Goal: Task Accomplishment & Management: Complete application form

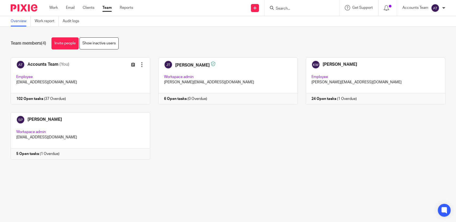
click at [107, 13] on div "Work Email Clients Team Reports Work Email Clients Team Reports Settings" at bounding box center [92, 8] width 97 height 16
click at [107, 9] on link "Team" at bounding box center [106, 7] width 9 height 5
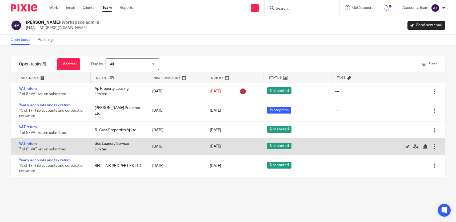
click at [405, 148] on icon at bounding box center [407, 146] width 5 height 5
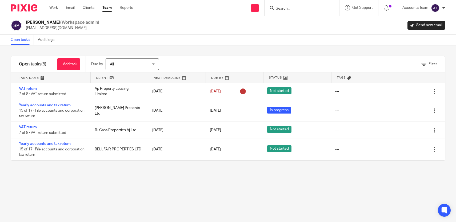
click at [107, 4] on div "Work Email Clients Team Reports Work Email Clients Team Reports Settings" at bounding box center [92, 8] width 97 height 16
click at [108, 6] on link "Team" at bounding box center [106, 7] width 9 height 5
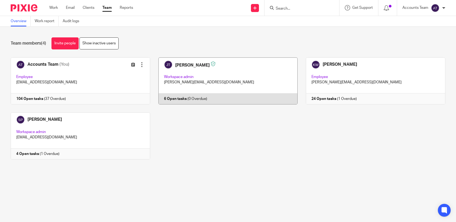
click at [196, 75] on link at bounding box center [224, 80] width 148 height 47
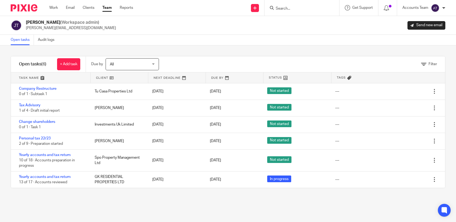
click at [108, 9] on link "Team" at bounding box center [106, 7] width 9 height 5
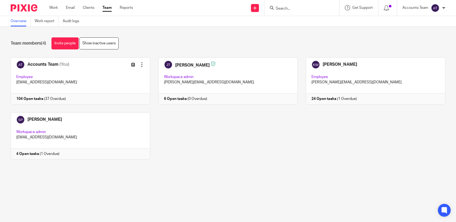
click at [291, 6] on input "Search" at bounding box center [299, 8] width 48 height 5
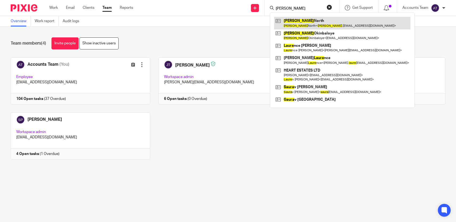
type input "[PERSON_NAME]"
click at [323, 26] on link at bounding box center [342, 23] width 136 height 12
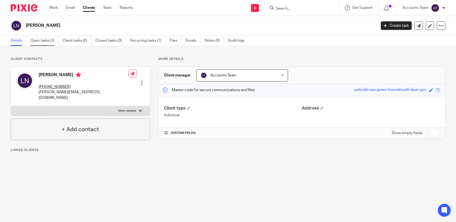
click at [53, 40] on link "Open tasks (2)" at bounding box center [44, 40] width 28 height 10
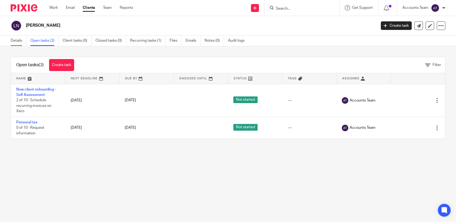
click at [18, 40] on link "Details" at bounding box center [19, 40] width 16 height 10
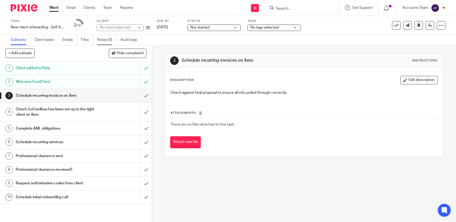
click at [105, 41] on link "Notes (0)" at bounding box center [106, 40] width 19 height 10
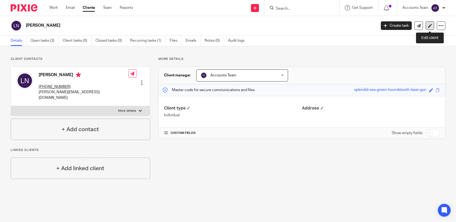
click at [428, 25] on icon at bounding box center [430, 26] width 4 height 4
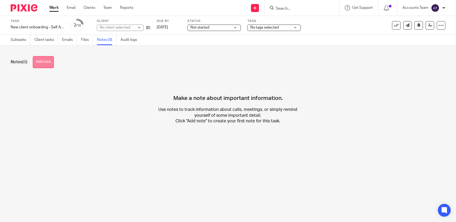
click at [52, 58] on button "Add note" at bounding box center [43, 62] width 21 height 12
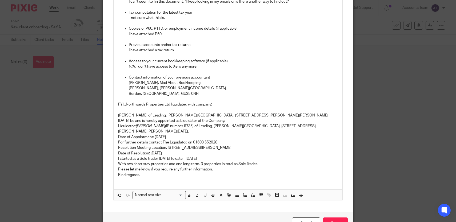
scroll to position [156, 0]
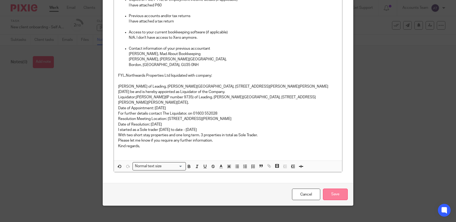
click at [328, 194] on input "Save" at bounding box center [335, 193] width 25 height 11
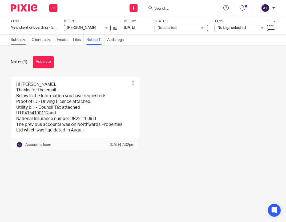
click at [15, 41] on link "Subtasks" at bounding box center [20, 40] width 18 height 10
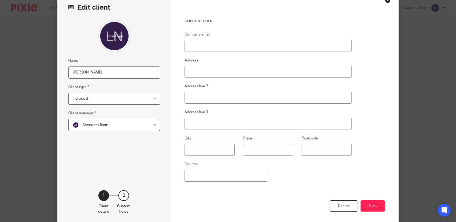
scroll to position [55, 0]
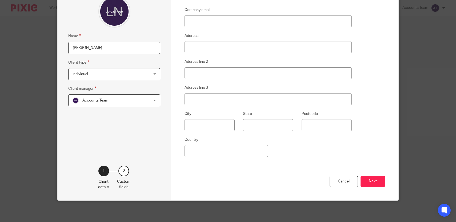
click at [378, 175] on div "Cancel Next" at bounding box center [284, 187] width 200 height 25
click at [377, 180] on button "Next" at bounding box center [372, 180] width 25 height 11
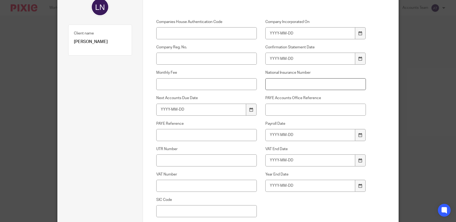
click at [283, 82] on input "National Insurance Number" at bounding box center [315, 84] width 101 height 12
click at [200, 161] on input "UTR Number" at bounding box center [206, 160] width 101 height 12
paste input "4154190112"
type input "4154190112"
click at [276, 81] on input "National Insurance Number" at bounding box center [315, 84] width 101 height 12
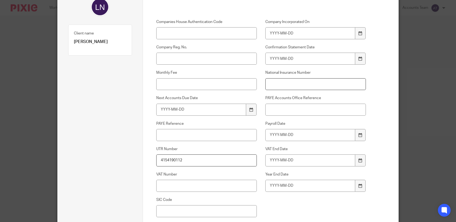
paste input "JR22 11 09 B"
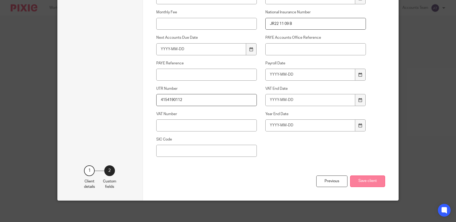
type input "JR22 11 09 B"
click at [367, 181] on button "Save client" at bounding box center [367, 180] width 35 height 11
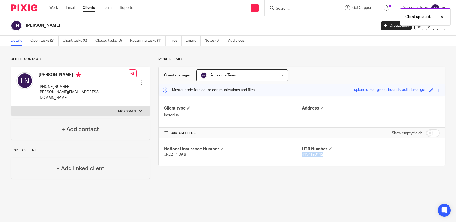
drag, startPoint x: 329, startPoint y: 157, endPoint x: 303, endPoint y: 156, distance: 26.7
click at [303, 156] on div "National Insurance Number JR22 11 09 B UTR Number 4154190112" at bounding box center [302, 151] width 286 height 27
copy tcxspan "4154190112"
click at [134, 208] on main "[PERSON_NAME] Create task Update from Companies House Export data Merge Archive…" at bounding box center [228, 111] width 456 height 222
click at [107, 7] on link "Team" at bounding box center [107, 7] width 9 height 5
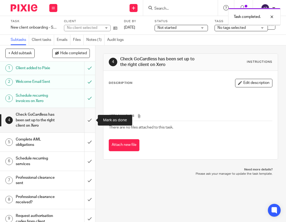
click at [90, 122] on input "submit" at bounding box center [47, 120] width 95 height 24
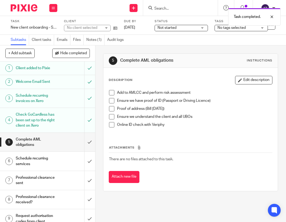
click at [113, 94] on span at bounding box center [111, 92] width 5 height 5
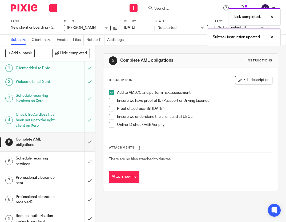
click at [113, 101] on span at bounding box center [111, 100] width 5 height 5
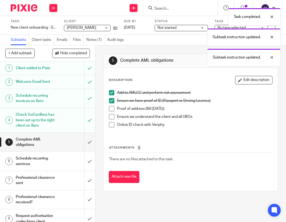
click at [113, 108] on span at bounding box center [111, 108] width 5 height 5
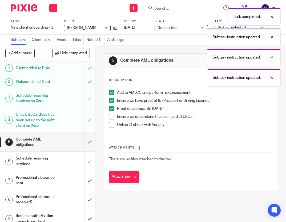
click at [113, 118] on span at bounding box center [111, 116] width 5 height 5
click at [113, 125] on span at bounding box center [111, 124] width 5 height 5
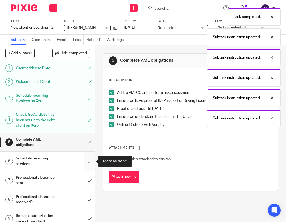
click at [90, 163] on input "submit" at bounding box center [47, 160] width 95 height 19
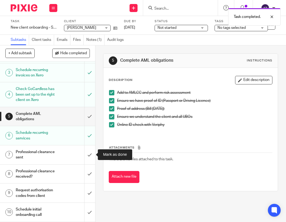
scroll to position [26, 0]
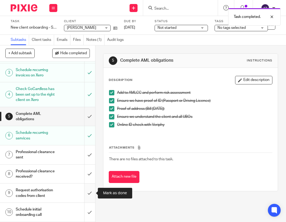
click at [87, 190] on input "submit" at bounding box center [47, 192] width 95 height 19
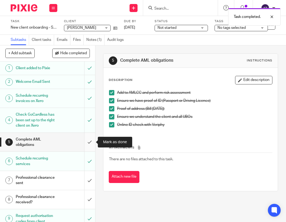
click at [89, 144] on input "submit" at bounding box center [47, 142] width 95 height 19
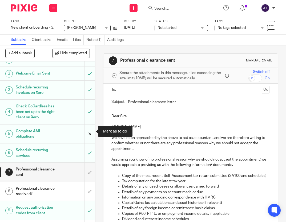
scroll to position [11, 0]
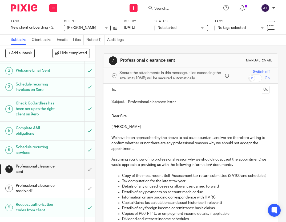
click at [151, 90] on input "text" at bounding box center [190, 89] width 138 height 6
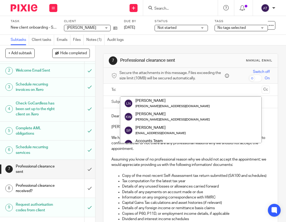
paste input "info@maaccountancygroup.co.uk"
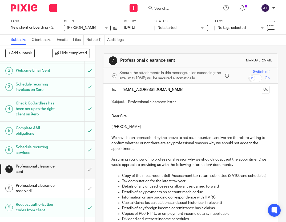
type input "info@maaccountancygroup.co.uk"
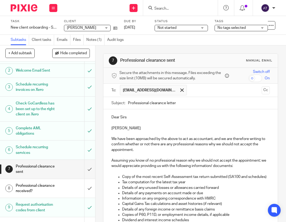
click at [159, 129] on div "Dear Sirs Laura North We have been approached by the above to act as accountant…" at bounding box center [190, 203] width 174 height 188
click at [159, 129] on p "Laura North" at bounding box center [190, 127] width 158 height 5
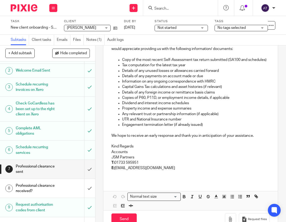
scroll to position [131, 0]
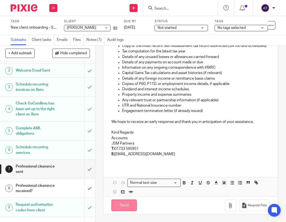
click at [125, 206] on input "Send" at bounding box center [123, 204] width 25 height 11
type input "Sent"
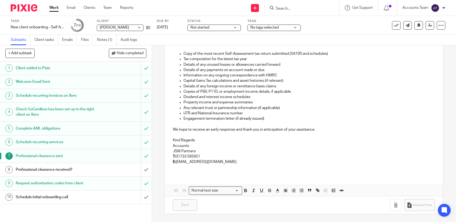
scroll to position [115, 0]
click at [50, 7] on link "Work" at bounding box center [53, 7] width 9 height 5
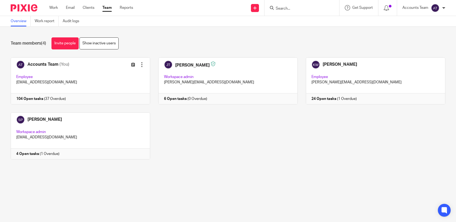
click at [176, 118] on div "Accounts Team (You) Edit user Transfer Employee [EMAIL_ADDRESS][DOMAIN_NAME] 10…" at bounding box center [223, 112] width 443 height 110
click at [78, 79] on link at bounding box center [76, 80] width 148 height 47
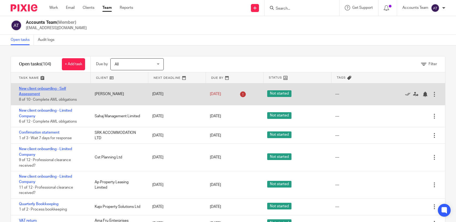
click at [34, 89] on link "New client onboarding - Self Assessment" at bounding box center [42, 91] width 47 height 9
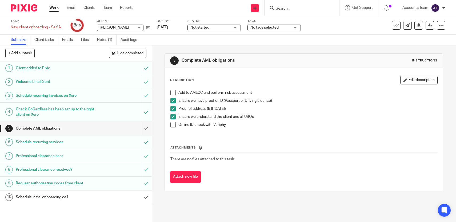
click at [174, 124] on span at bounding box center [172, 124] width 5 height 5
click at [173, 91] on span at bounding box center [172, 92] width 5 height 5
click at [147, 130] on input "submit" at bounding box center [76, 128] width 152 height 13
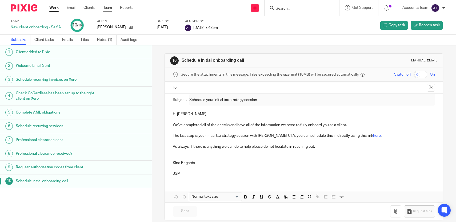
click at [106, 10] on link "Team" at bounding box center [107, 7] width 9 height 5
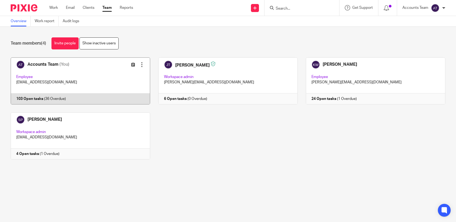
click at [77, 97] on link at bounding box center [76, 80] width 148 height 47
click at [97, 81] on link at bounding box center [76, 80] width 148 height 47
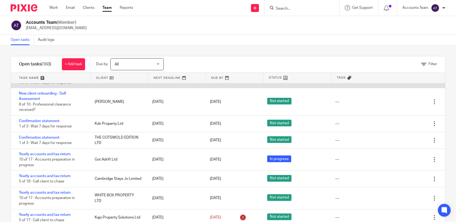
scroll to position [172, 0]
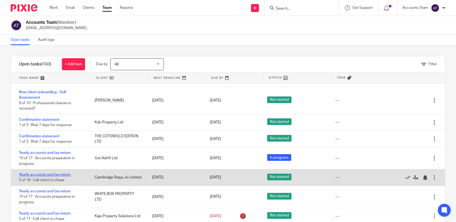
click at [65, 176] on link "Yearly accounts and tax return" at bounding box center [45, 175] width 52 height 4
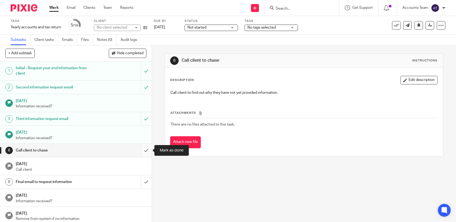
click at [147, 150] on input "submit" at bounding box center [76, 149] width 152 height 13
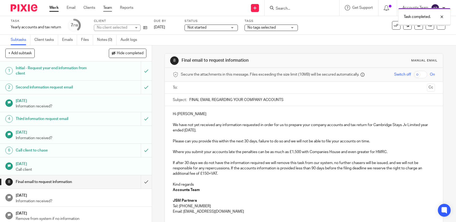
click at [109, 7] on link "Team" at bounding box center [107, 7] width 9 height 5
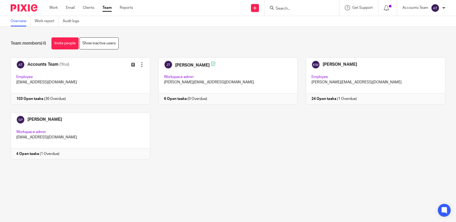
click at [289, 10] on input "Search" at bounding box center [299, 8] width 48 height 5
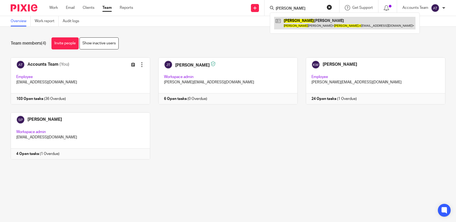
type input "[PERSON_NAME]"
click at [308, 29] on link at bounding box center [344, 23] width 141 height 12
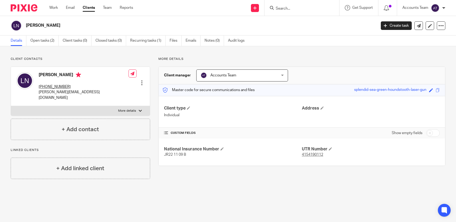
click at [57, 34] on div "[PERSON_NAME] Create task Update from Companies House Export data Merge Archive…" at bounding box center [228, 25] width 456 height 19
copy main "[PERSON_NAME] Create task Update from Companies House Export data Merge Archive…"
click at [85, 90] on div "[PERSON_NAME] [PHONE_NUMBER] [PERSON_NAME][EMAIL_ADDRESS][DOMAIN_NAME] Edit con…" at bounding box center [80, 86] width 139 height 39
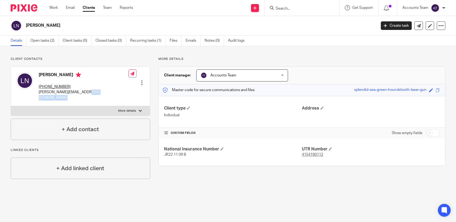
click at [85, 90] on div "[PERSON_NAME] [PHONE_NUMBER] [PERSON_NAME][EMAIL_ADDRESS][DOMAIN_NAME] Edit con…" at bounding box center [80, 86] width 139 height 39
copy div "[PERSON_NAME][EMAIL_ADDRESS][DOMAIN_NAME]"
click at [105, 8] on link "Team" at bounding box center [107, 7] width 9 height 5
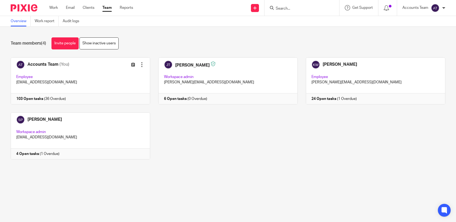
click at [188, 175] on div "Team members (4) Invite people Show inactive users Invite team members Add invi…" at bounding box center [228, 102] width 456 height 151
click at [87, 101] on link at bounding box center [76, 80] width 148 height 47
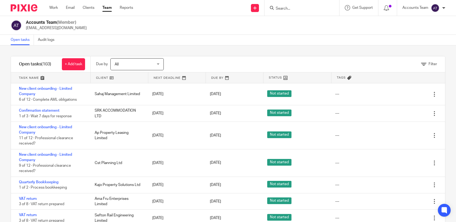
click at [223, 51] on div "Filter tasks Only show tasks matching all of these conditions 1 Client name Is …" at bounding box center [228, 133] width 456 height 176
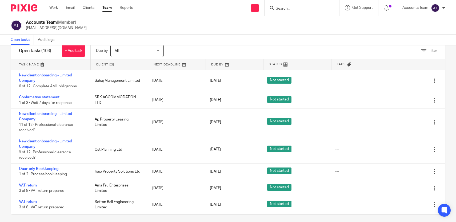
scroll to position [17, 0]
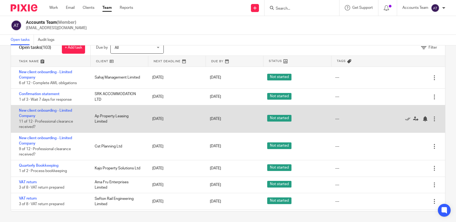
click at [28, 114] on div "New client onboarding - Limited Company 11 of 12 · Professional clearance recei…" at bounding box center [50, 118] width 78 height 27
click at [28, 111] on link "New client onboarding - Limited Company" at bounding box center [45, 113] width 53 height 9
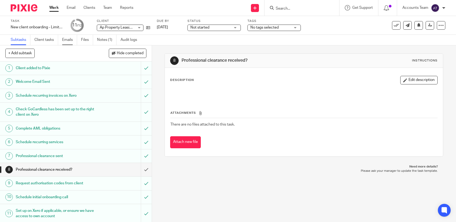
click at [65, 42] on link "Emails" at bounding box center [69, 40] width 15 height 10
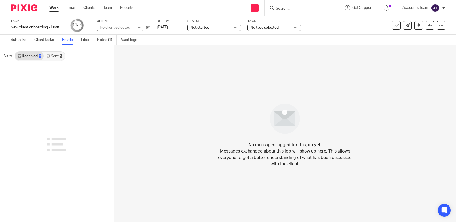
click at [60, 53] on link "Sent 3" at bounding box center [54, 56] width 21 height 9
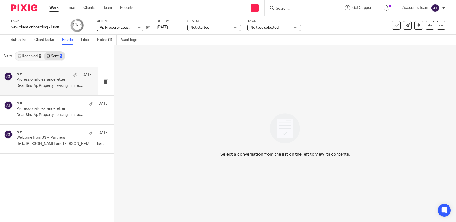
click at [56, 80] on p "Professional clearance letter" at bounding box center [47, 79] width 61 height 5
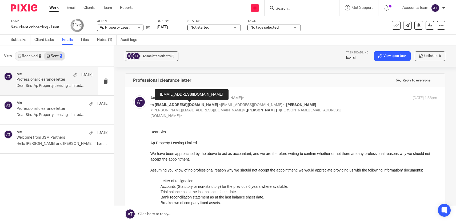
drag, startPoint x: 224, startPoint y: 105, endPoint x: 155, endPoint y: 106, distance: 69.3
click at [155, 106] on span "hello@accountsandtaxmadeeasy.co.uk" at bounding box center [186, 105] width 63 height 4
copy span "hello@accountsandtaxmadeeasy.co.uk"
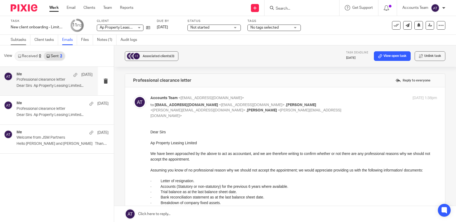
click at [22, 42] on link "Subtasks" at bounding box center [21, 40] width 20 height 10
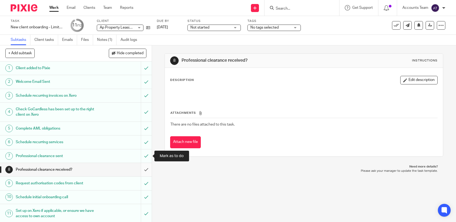
click at [145, 163] on input "submit" at bounding box center [76, 169] width 152 height 13
click at [145, 158] on input "submit" at bounding box center [76, 155] width 152 height 13
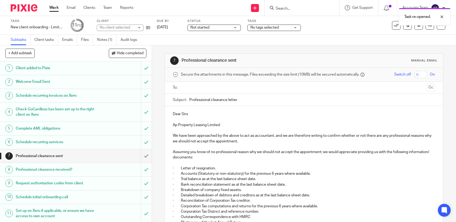
click at [208, 88] on input "text" at bounding box center [304, 88] width 242 height 6
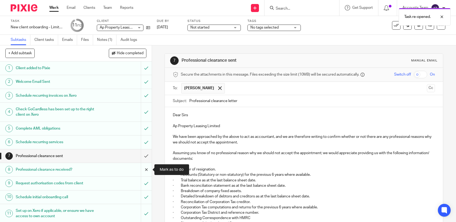
click at [146, 168] on input "submit" at bounding box center [76, 169] width 152 height 13
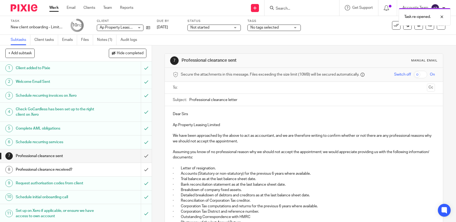
click at [100, 157] on div "Professional clearance sent" at bounding box center [76, 156] width 120 height 8
click at [191, 85] on input "text" at bounding box center [304, 88] width 242 height 6
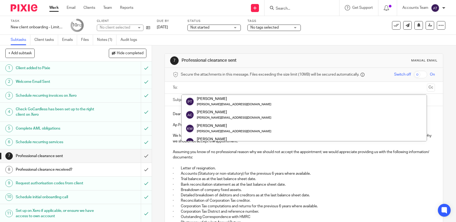
paste input "[EMAIL_ADDRESS][DOMAIN_NAME]"
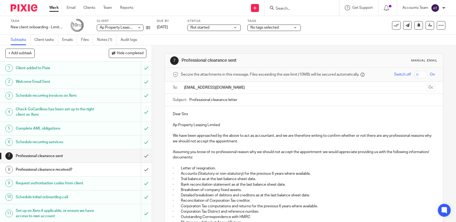
click at [267, 86] on input "[EMAIL_ADDRESS][DOMAIN_NAME]" at bounding box center [304, 88] width 242 height 6
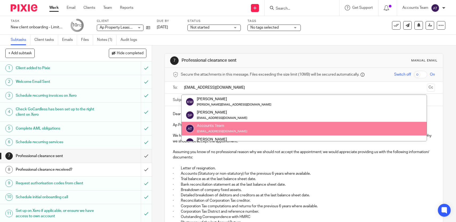
type input "[EMAIL_ADDRESS][DOMAIN_NAME]"
click at [225, 159] on p "Assuming you know of no professional reason why we should not accept the appoin…" at bounding box center [304, 154] width 262 height 11
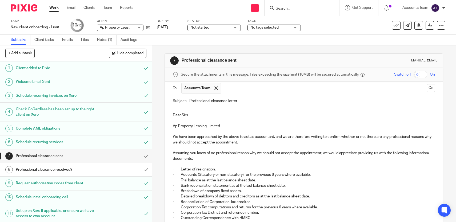
click at [251, 90] on input "text" at bounding box center [324, 88] width 201 height 10
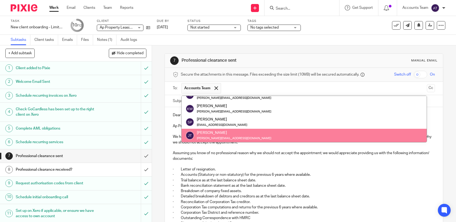
click at [220, 90] on span "Accounts Team" at bounding box center [200, 88] width 39 height 10
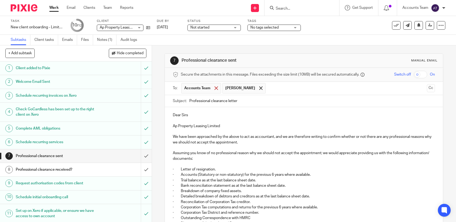
click at [218, 88] on span at bounding box center [215, 87] width 3 height 3
click at [218, 88] on div at bounding box center [220, 88] width 6 height 8
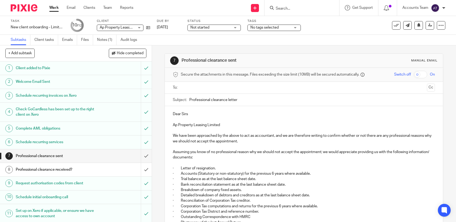
click at [218, 88] on input "text" at bounding box center [304, 88] width 242 height 6
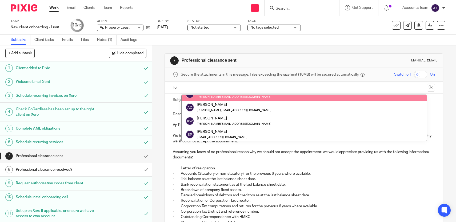
scroll to position [0, 0]
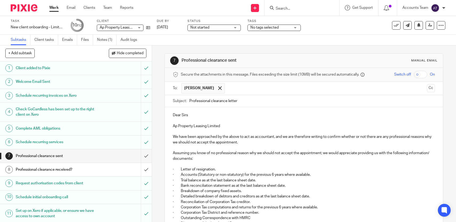
click at [255, 89] on input "text" at bounding box center [325, 88] width 197 height 10
click at [430, 88] on button "Cc" at bounding box center [431, 88] width 8 height 8
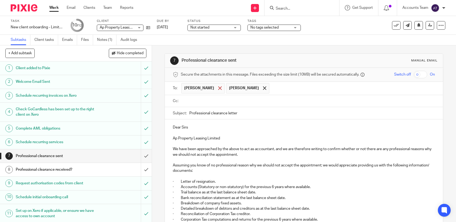
click at [217, 86] on div at bounding box center [220, 88] width 6 height 8
click at [212, 86] on span "Andrew Chrysanthou" at bounding box center [199, 87] width 30 height 5
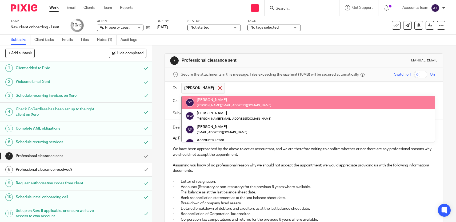
click at [222, 88] on span at bounding box center [219, 87] width 3 height 3
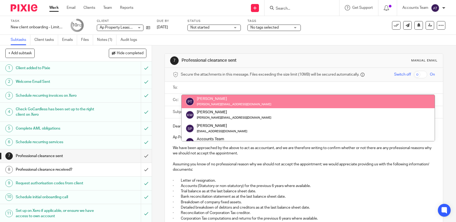
click at [227, 88] on input "text" at bounding box center [308, 88] width 250 height 6
paste input "hello@accountsandtaxmadeeasy.co.uk"
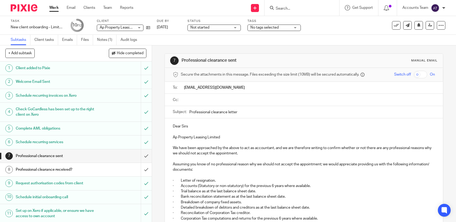
type input "hello@accountsandtaxmadeeasy.co.uk"
click at [220, 103] on input "text" at bounding box center [308, 100] width 250 height 6
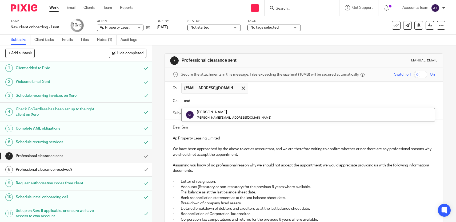
type input "and"
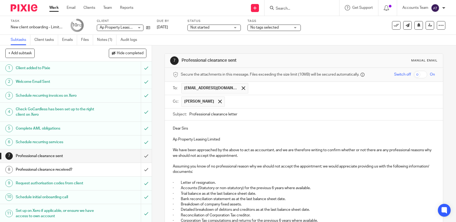
click at [247, 99] on input "text" at bounding box center [329, 101] width 205 height 10
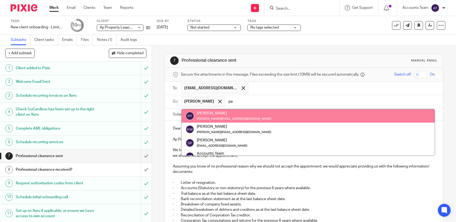
type input "pau"
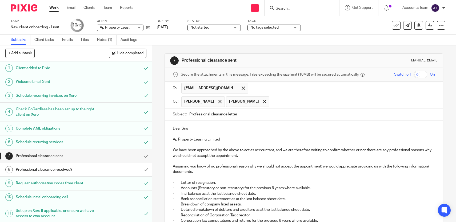
click at [240, 145] on p at bounding box center [304, 144] width 262 height 5
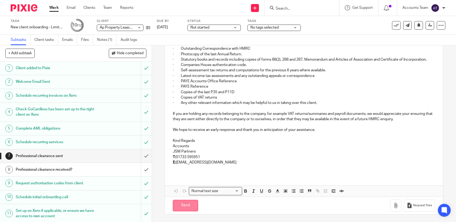
click at [182, 204] on input "Send" at bounding box center [185, 204] width 25 height 11
type input "Sent"
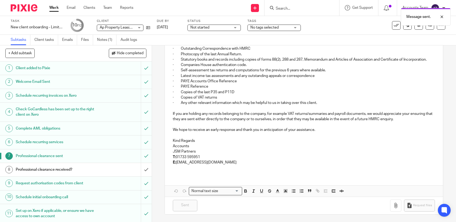
click at [55, 8] on link "Work" at bounding box center [53, 7] width 9 height 5
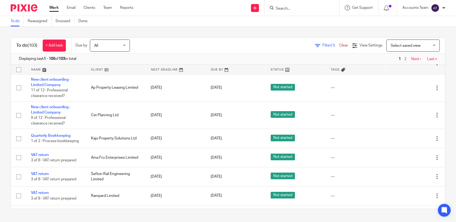
scroll to position [78, 0]
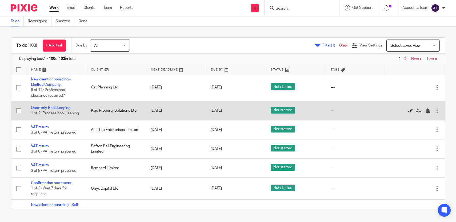
click at [410, 113] on icon at bounding box center [410, 110] width 5 height 5
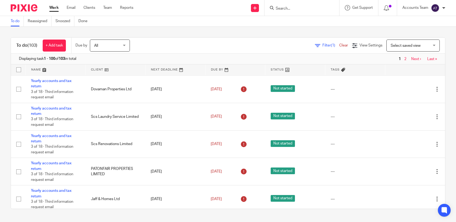
scroll to position [1538, 0]
